Goal: Task Accomplishment & Management: Use online tool/utility

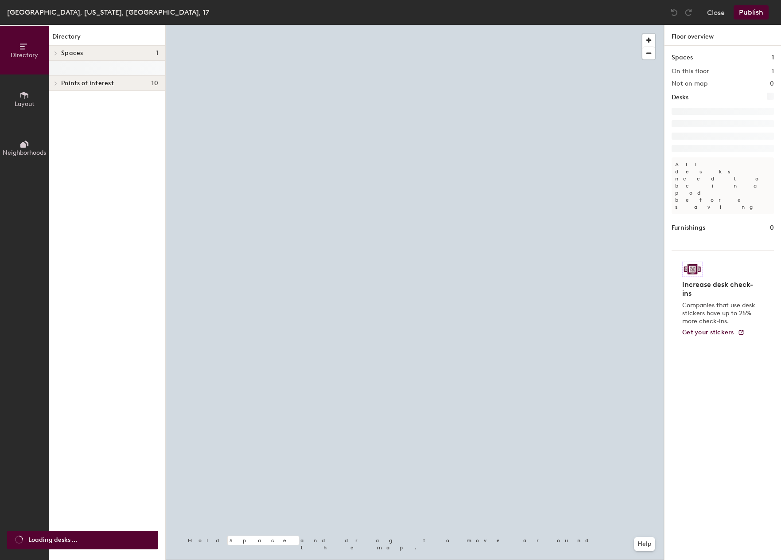
click at [21, 110] on button "Layout" at bounding box center [24, 98] width 49 height 49
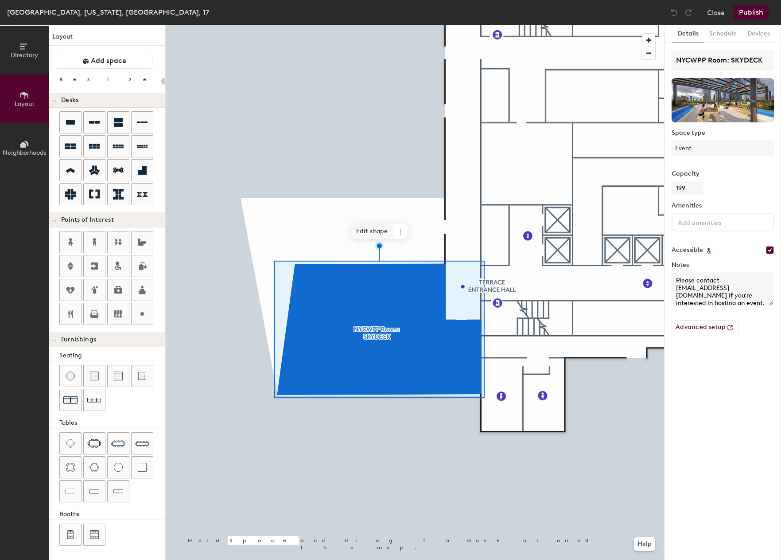
click at [368, 228] on span "Edit shape" at bounding box center [372, 231] width 43 height 15
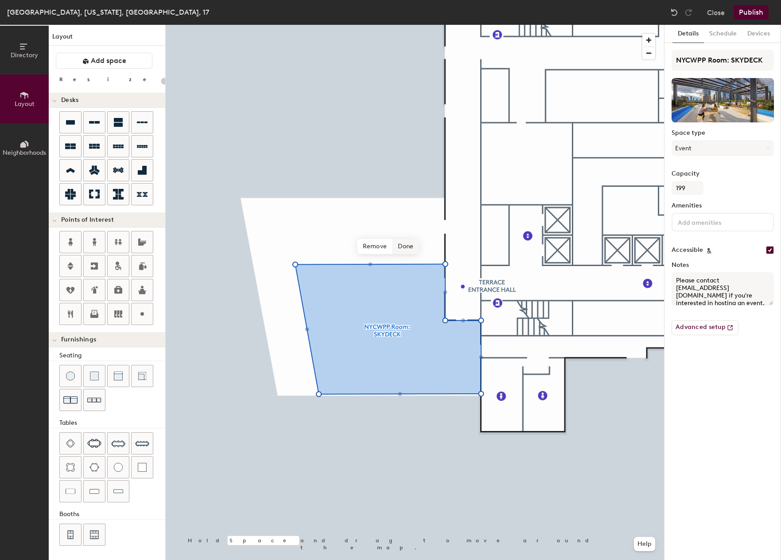
click at [409, 240] on span "Done" at bounding box center [406, 246] width 26 height 15
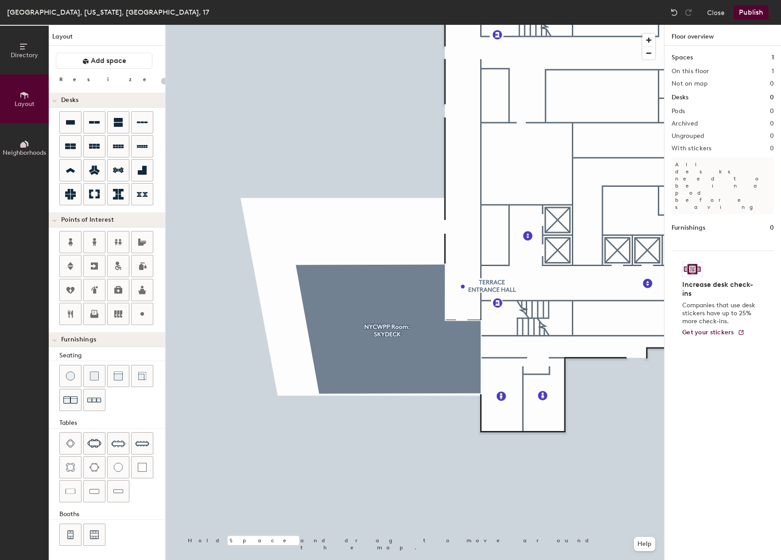
click at [750, 13] on button "Publish" at bounding box center [751, 12] width 35 height 14
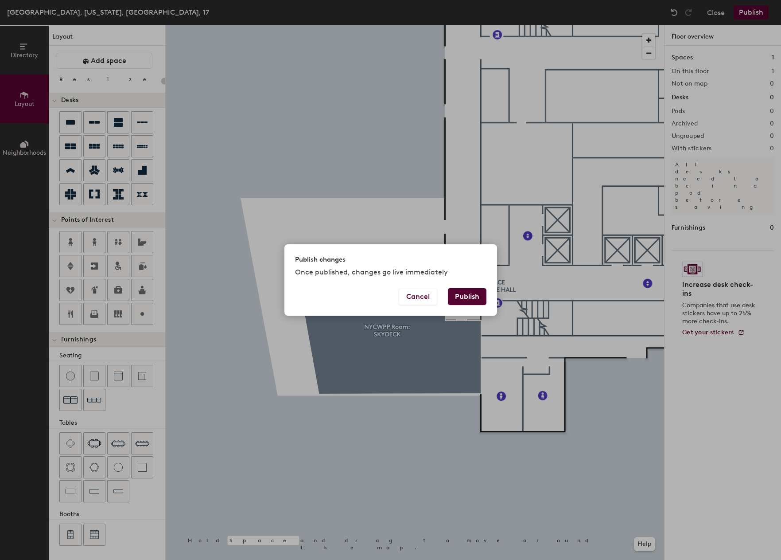
click at [470, 299] on button "Publish" at bounding box center [467, 296] width 39 height 17
type input "20"
